Goal: Information Seeking & Learning: Learn about a topic

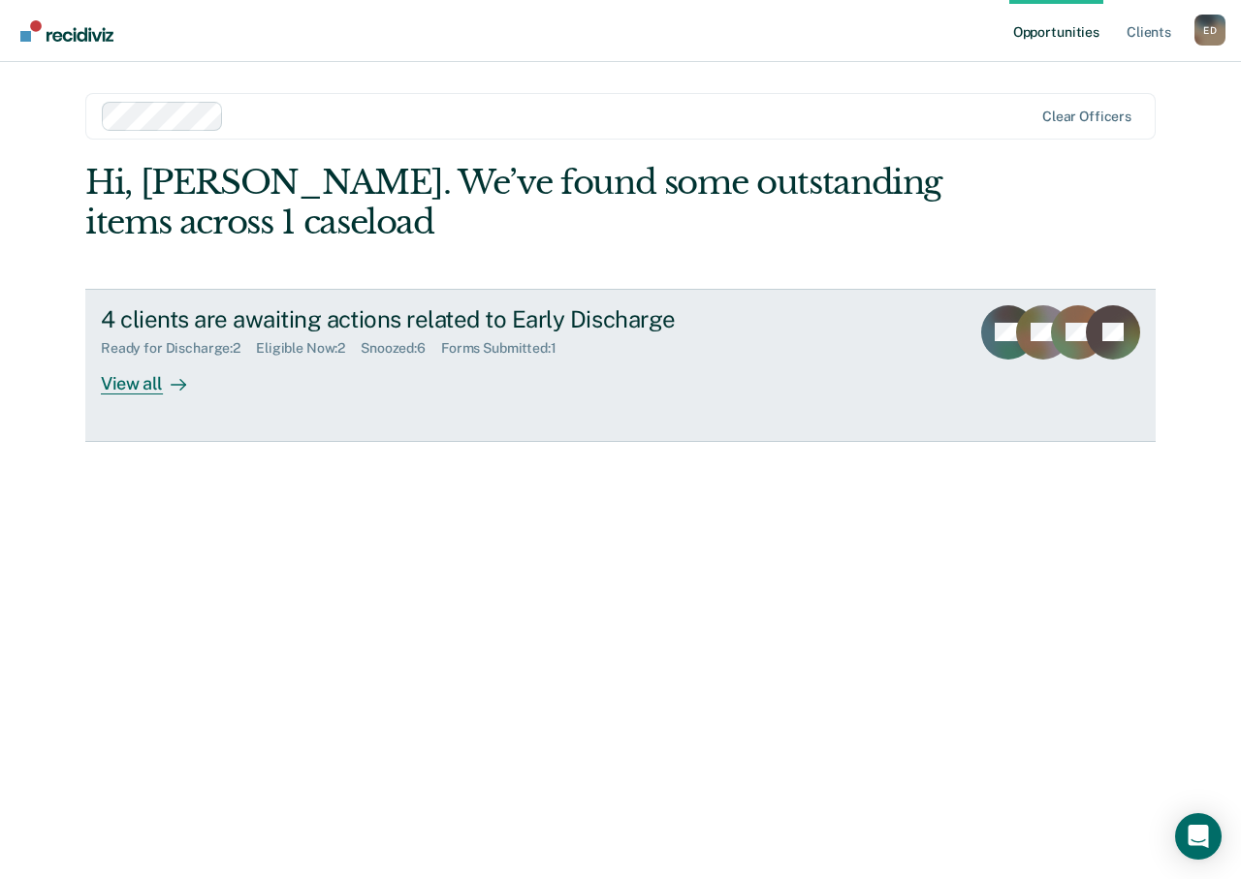
click at [127, 388] on div "View all" at bounding box center [155, 376] width 109 height 38
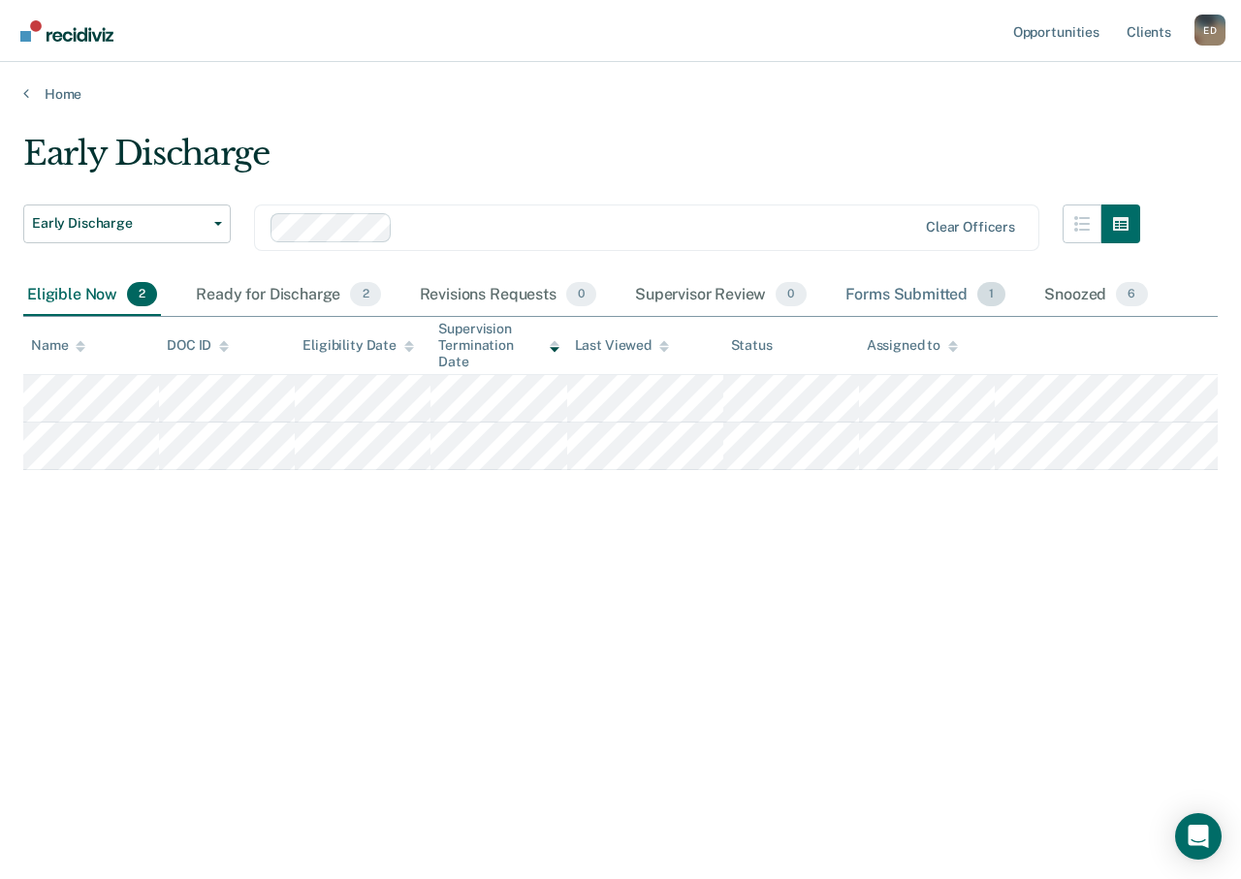
click at [928, 302] on div "Forms Submitted 1" at bounding box center [926, 295] width 169 height 43
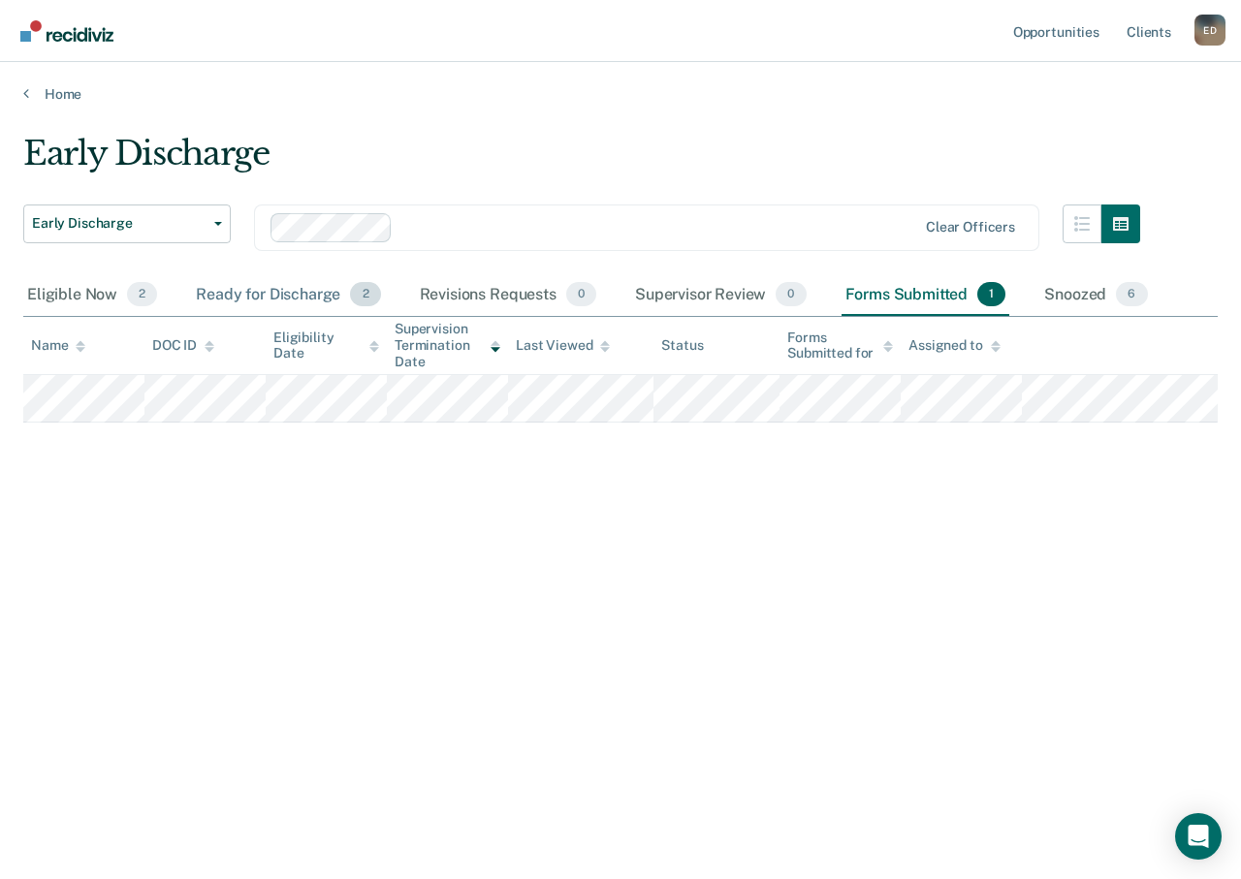
click at [244, 298] on div "Ready for Discharge 2" at bounding box center [288, 295] width 192 height 43
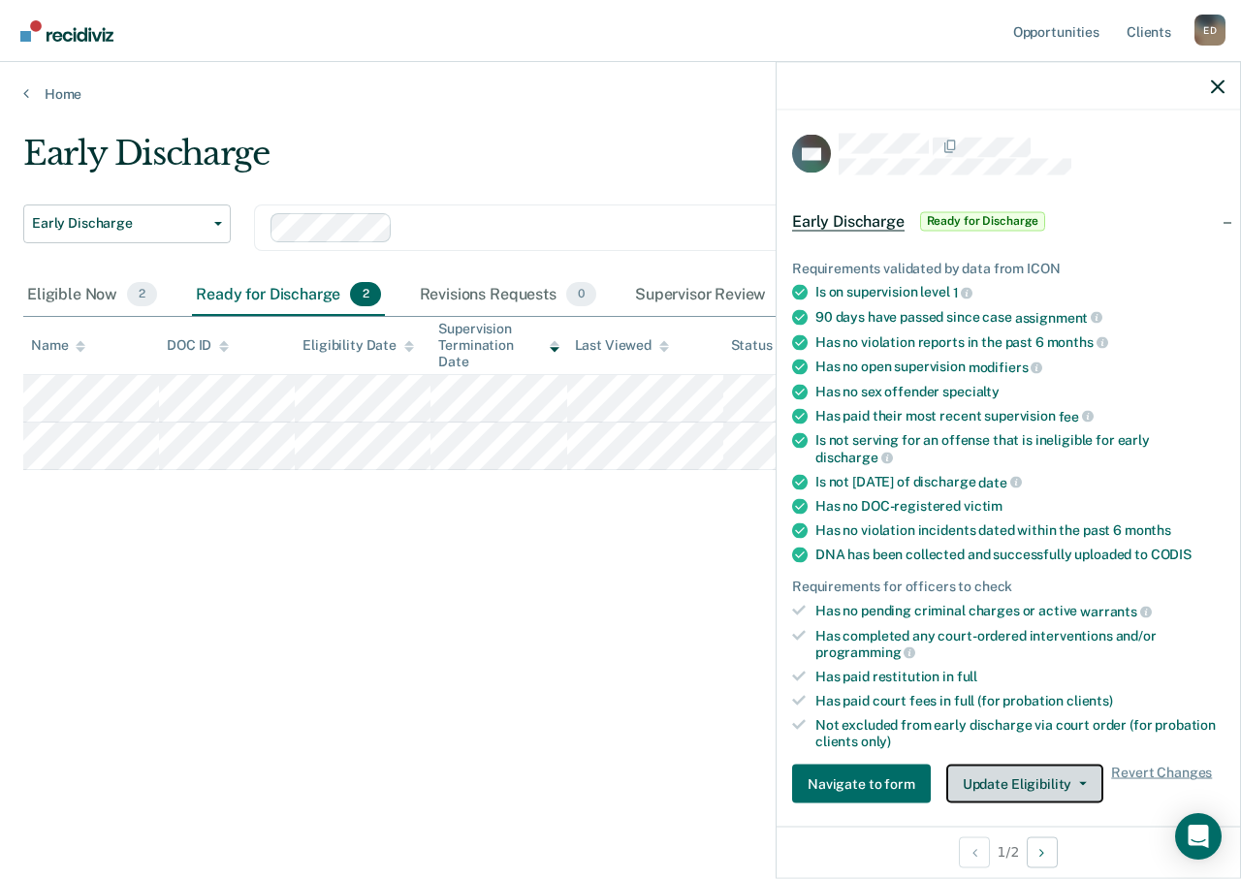
click at [1071, 783] on span "button" at bounding box center [1079, 784] width 16 height 4
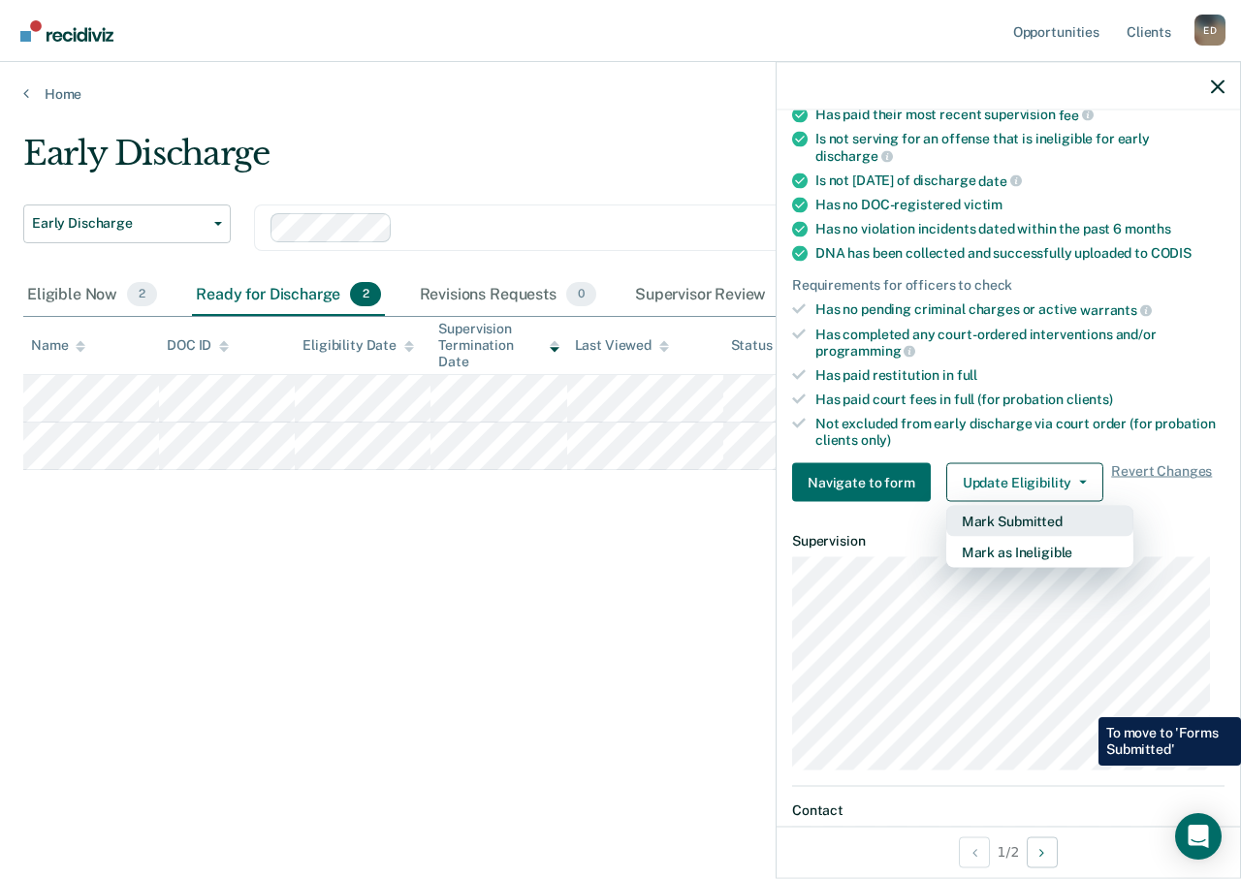
scroll to position [398, 0]
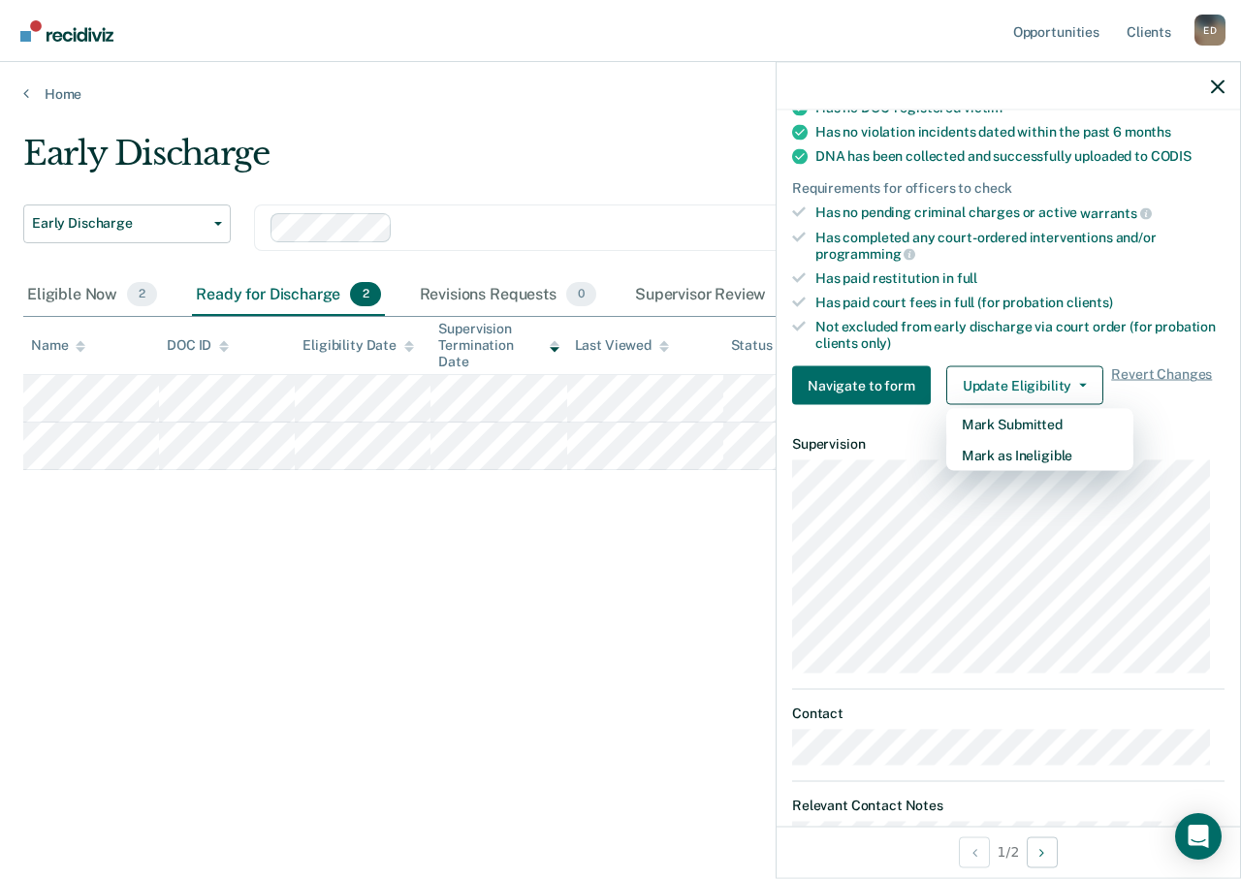
click at [588, 585] on div "Early Discharge Early Discharge Early Discharge Clear officers Eligible Now 2 R…" at bounding box center [620, 434] width 1194 height 600
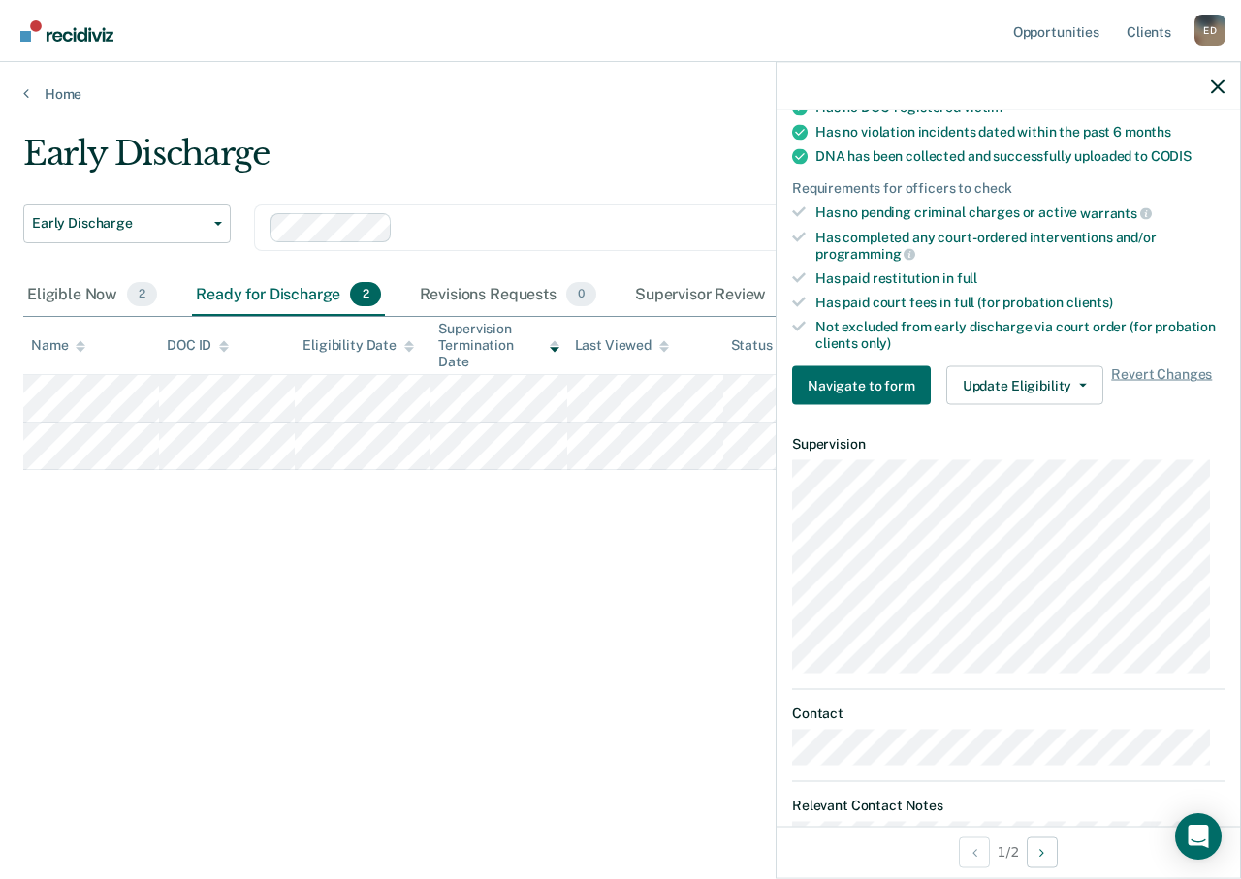
click at [1206, 86] on div at bounding box center [1008, 86] width 463 height 48
drag, startPoint x: 1223, startPoint y: 76, endPoint x: 1121, endPoint y: 111, distance: 107.6
click at [1221, 78] on div at bounding box center [1008, 86] width 463 height 48
click at [1220, 88] on icon "button" at bounding box center [1218, 86] width 14 height 14
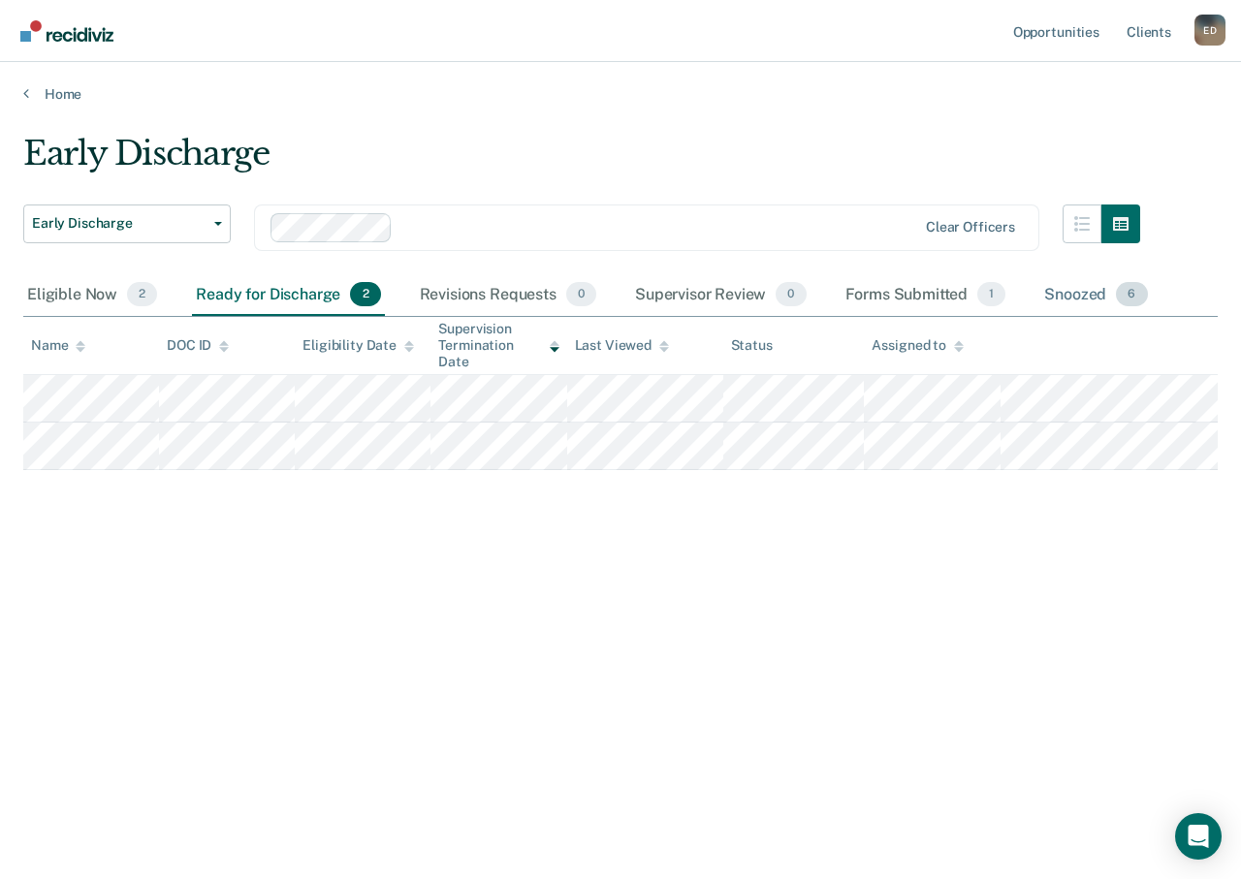
click at [1104, 290] on div "Snoozed 6" at bounding box center [1095, 295] width 111 height 43
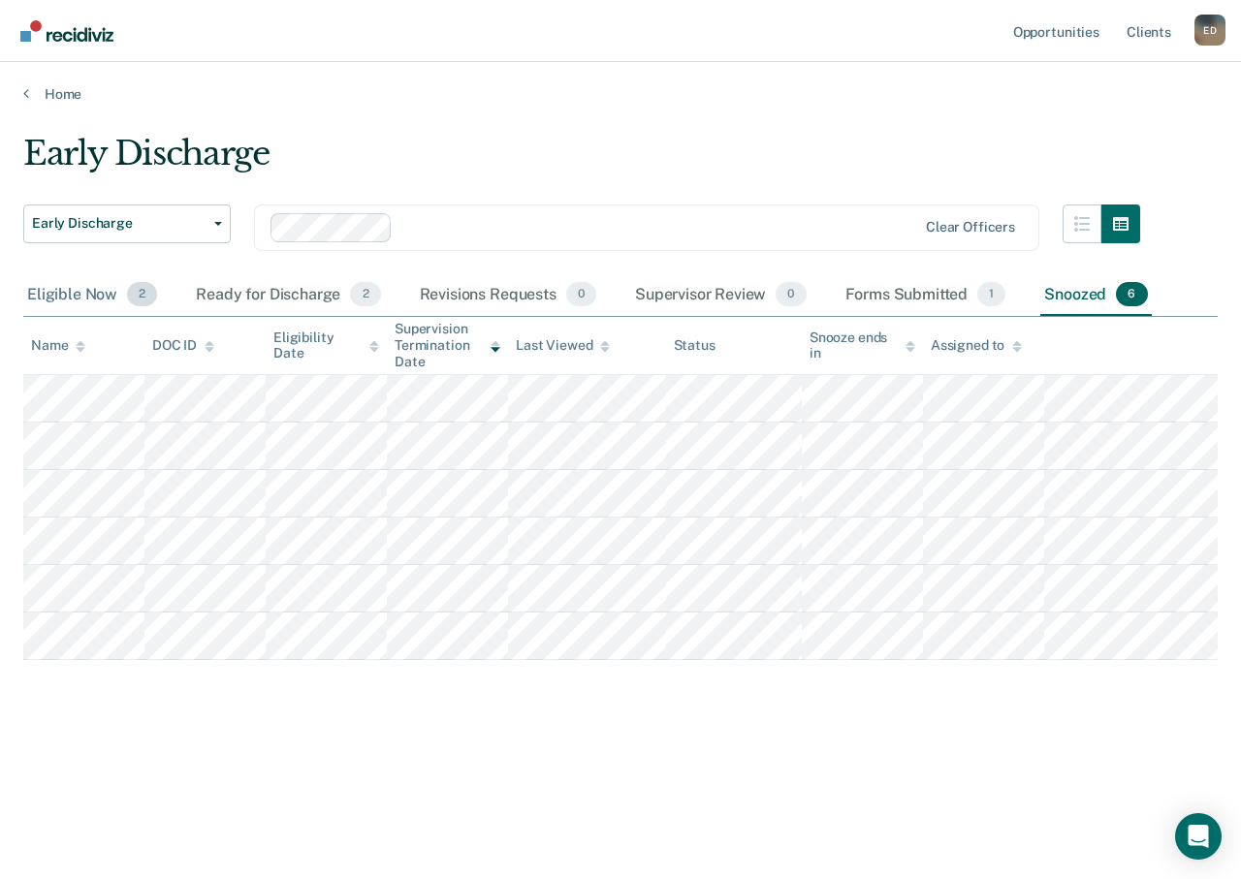
click at [64, 302] on div "Eligible Now 2" at bounding box center [92, 295] width 138 height 43
